Goal: Navigation & Orientation: Understand site structure

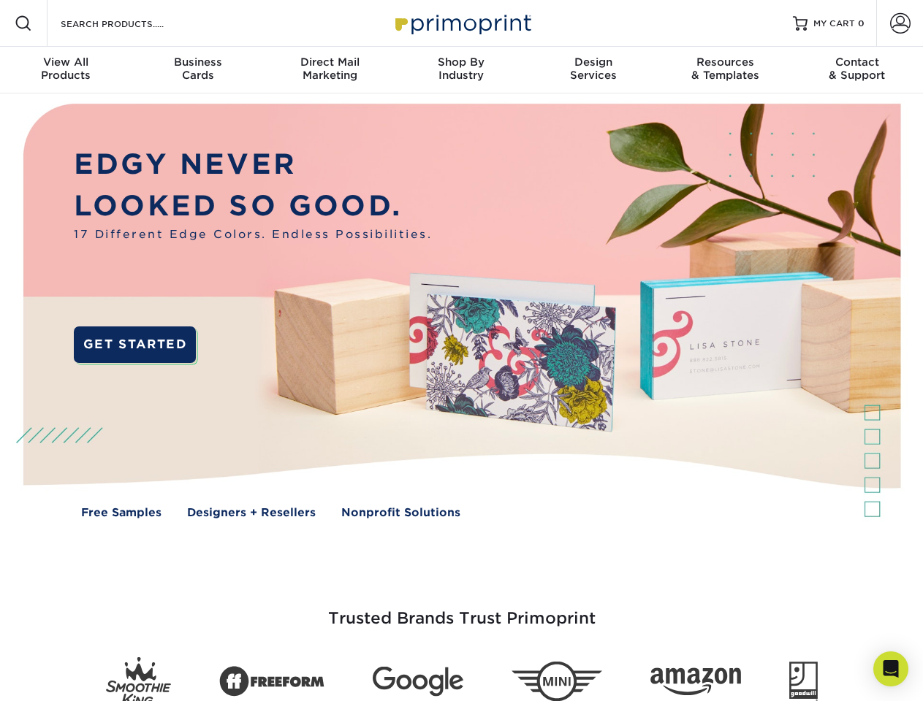
click at [461, 351] on img at bounding box center [460, 322] width 913 height 457
click at [23, 23] on span at bounding box center [24, 24] width 18 height 18
click at [899, 23] on span at bounding box center [900, 23] width 20 height 20
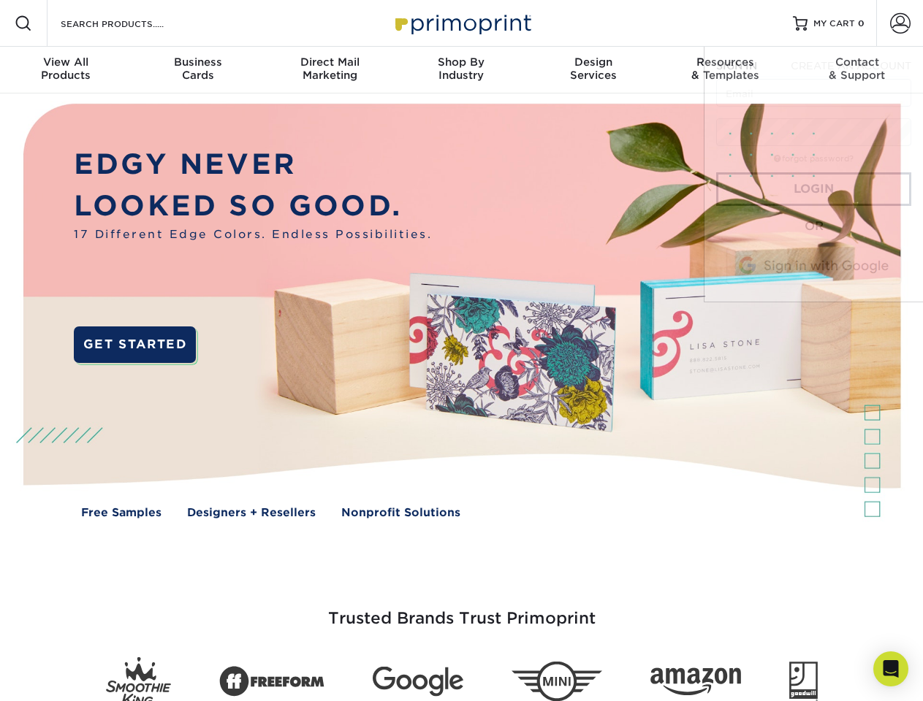
click at [66, 70] on div "View All Products" at bounding box center [66, 69] width 132 height 26
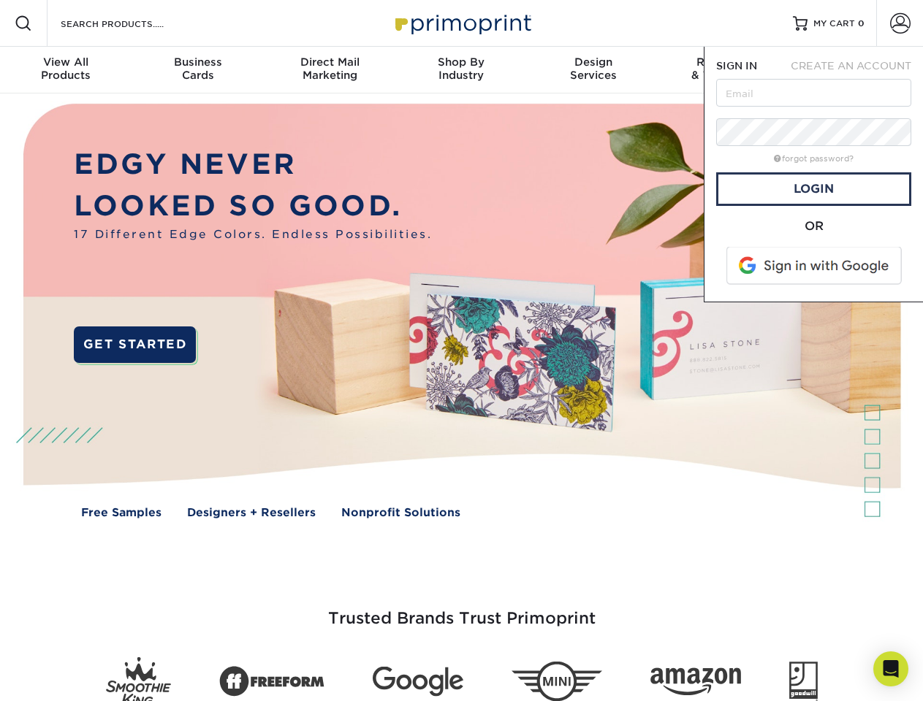
click at [197, 70] on div "Business Cards" at bounding box center [198, 69] width 132 height 26
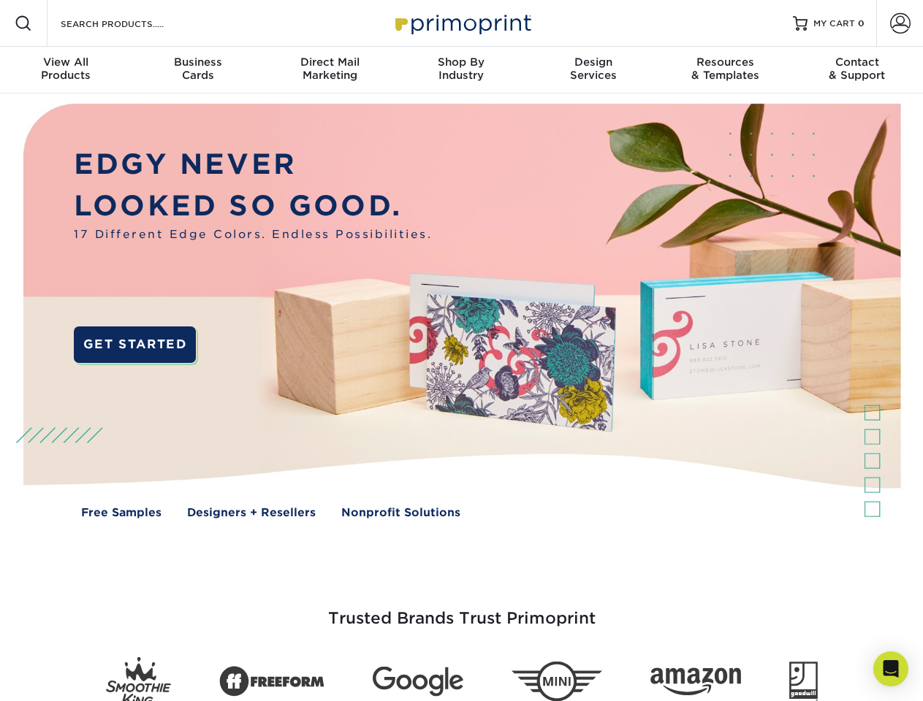
click at [330, 70] on div "Direct Mail Marketing" at bounding box center [330, 69] width 132 height 26
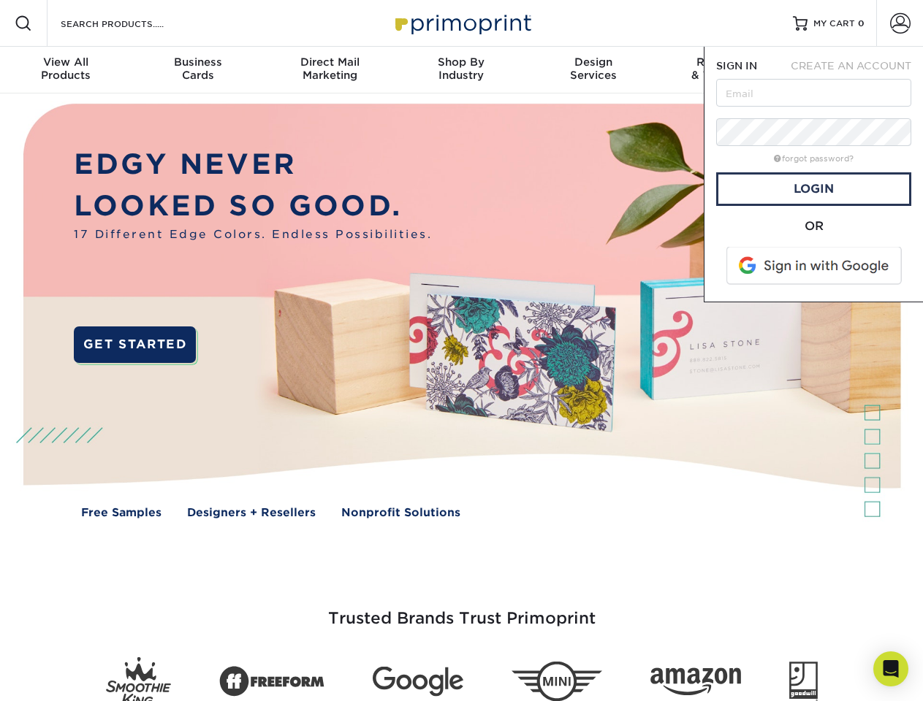
click at [461, 70] on div "Shop By Industry" at bounding box center [461, 69] width 132 height 26
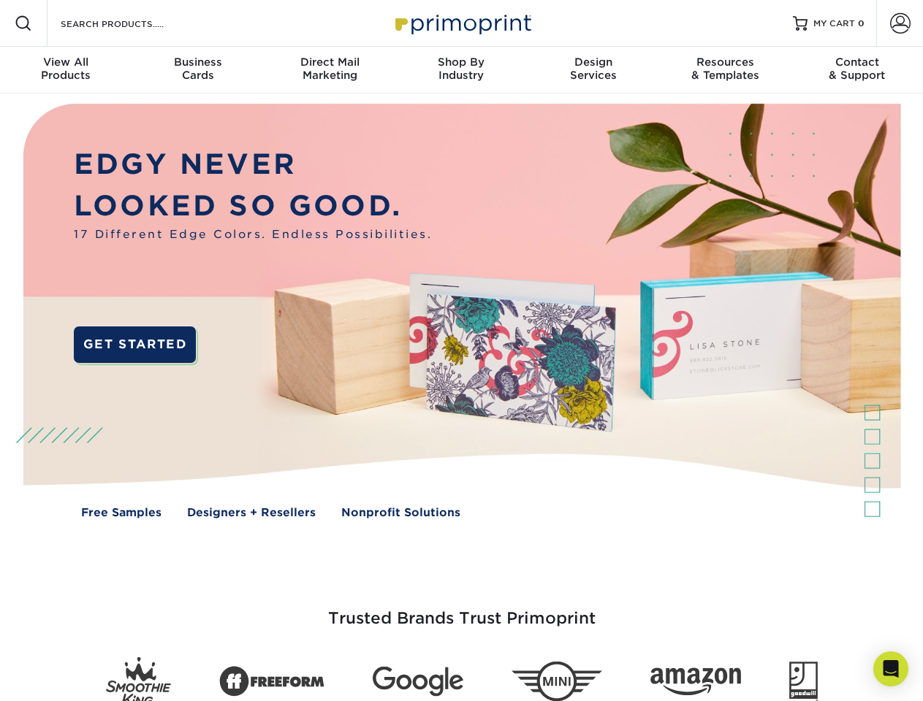
click at [593, 70] on div "Design Services" at bounding box center [594, 69] width 132 height 26
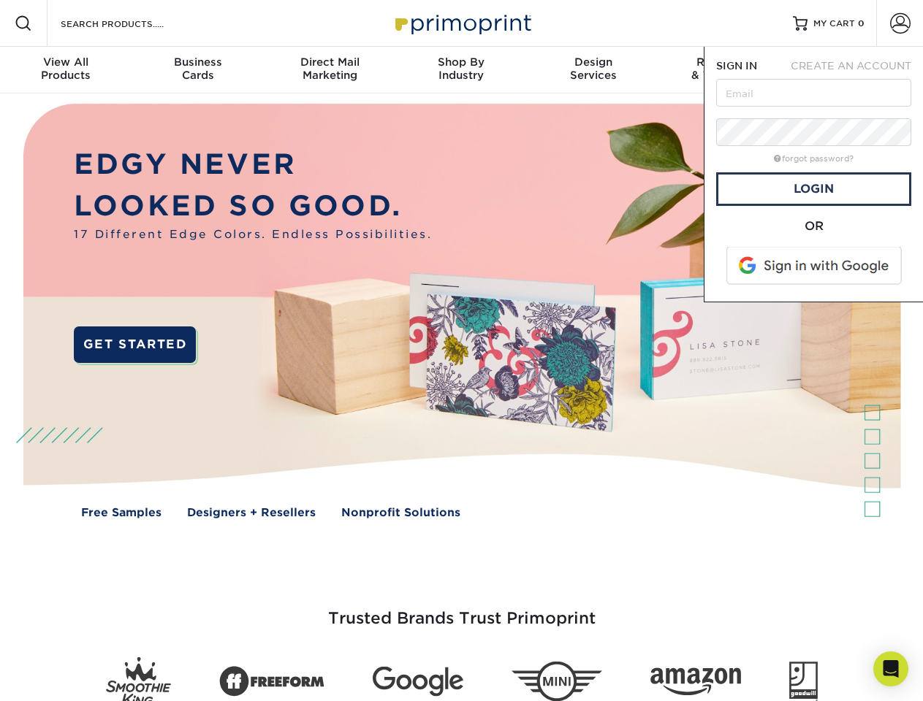
click at [725, 70] on span "SIGN IN" at bounding box center [736, 66] width 41 height 12
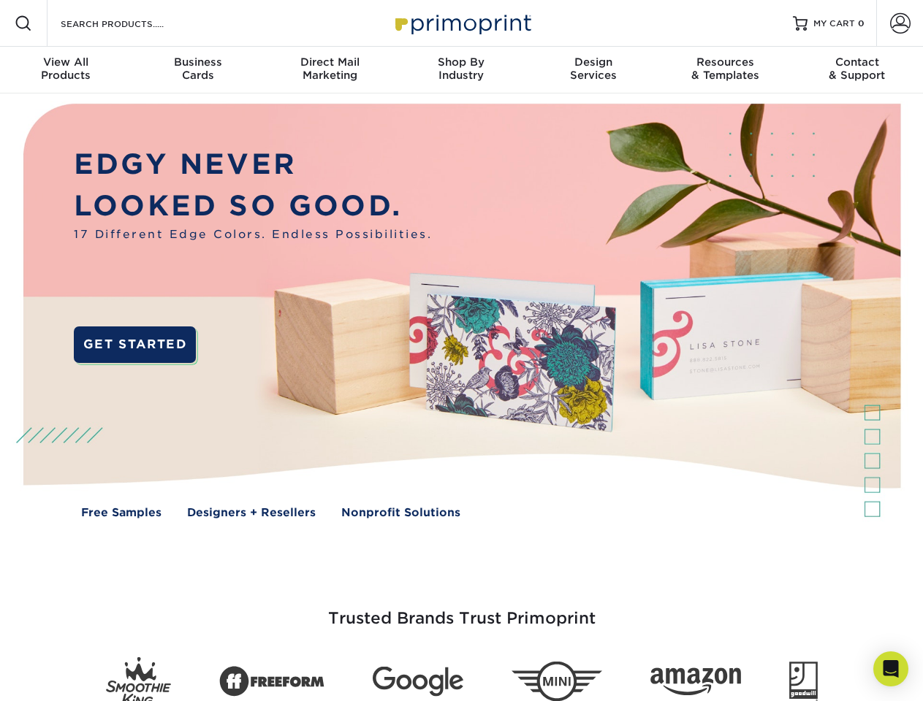
click at [857, 70] on div "Contact & Support" at bounding box center [857, 69] width 132 height 26
